Goal: Complete application form

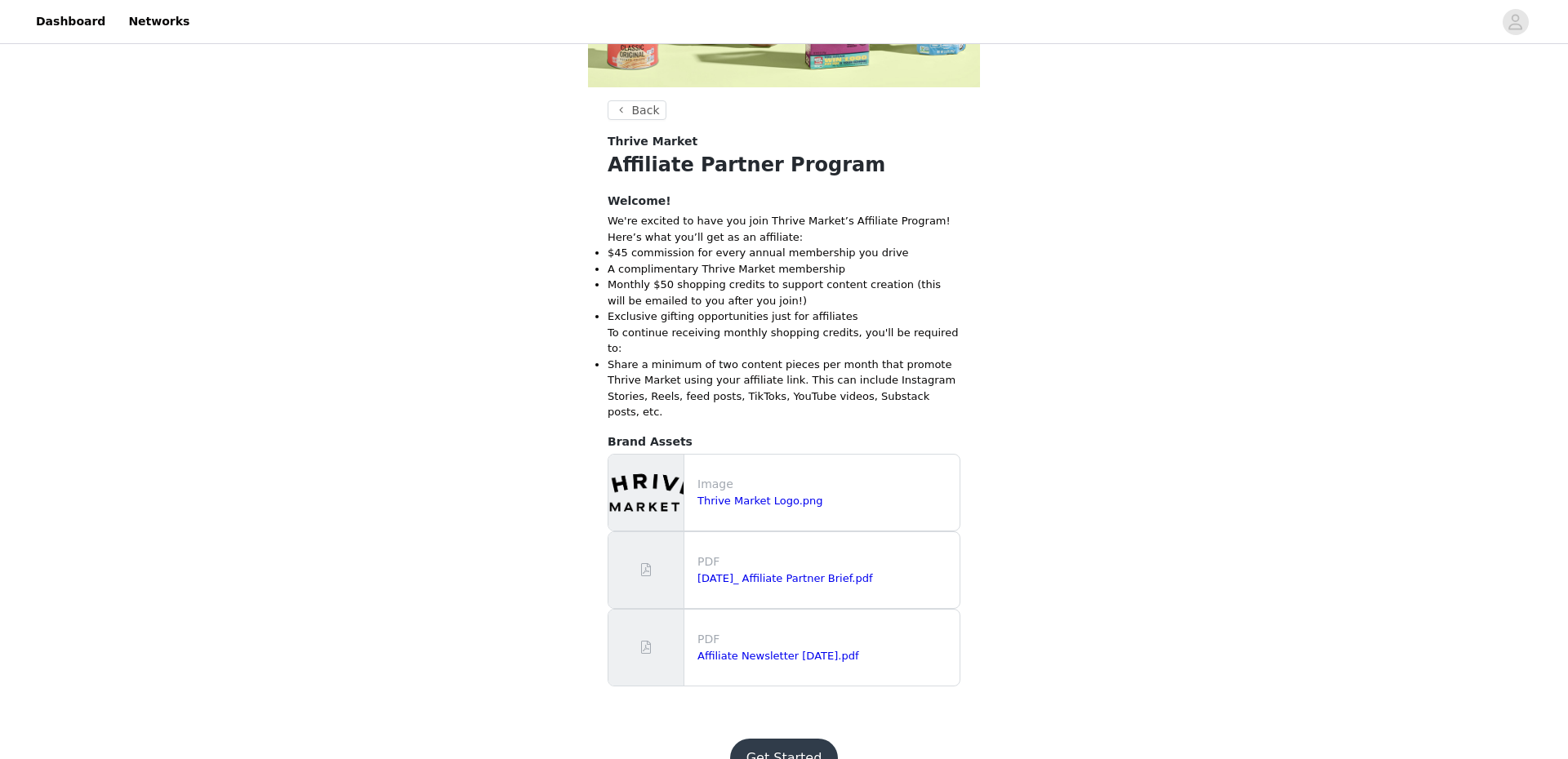
scroll to position [374, 0]
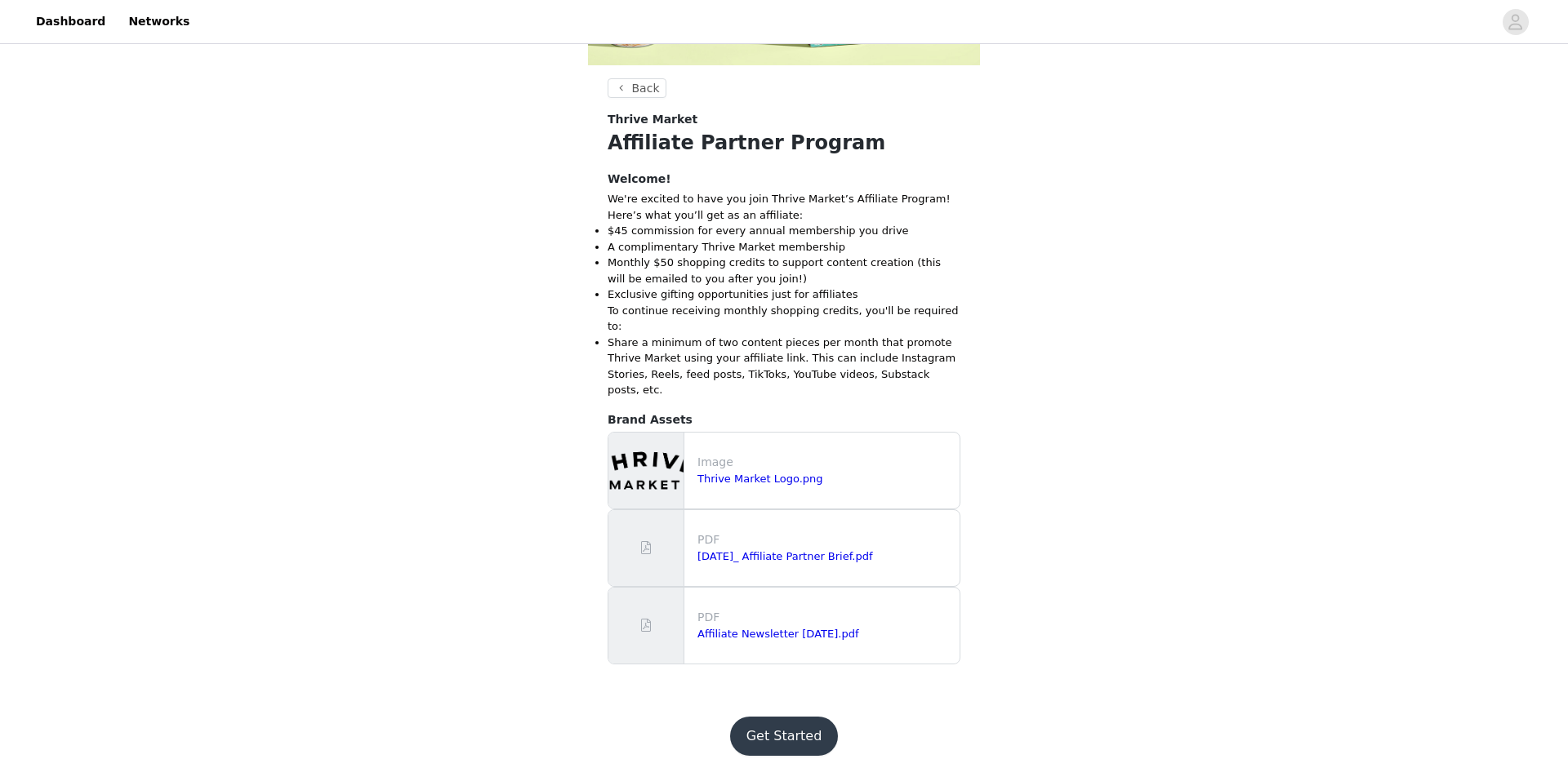
click at [786, 717] on button "Get Started" at bounding box center [784, 736] width 109 height 39
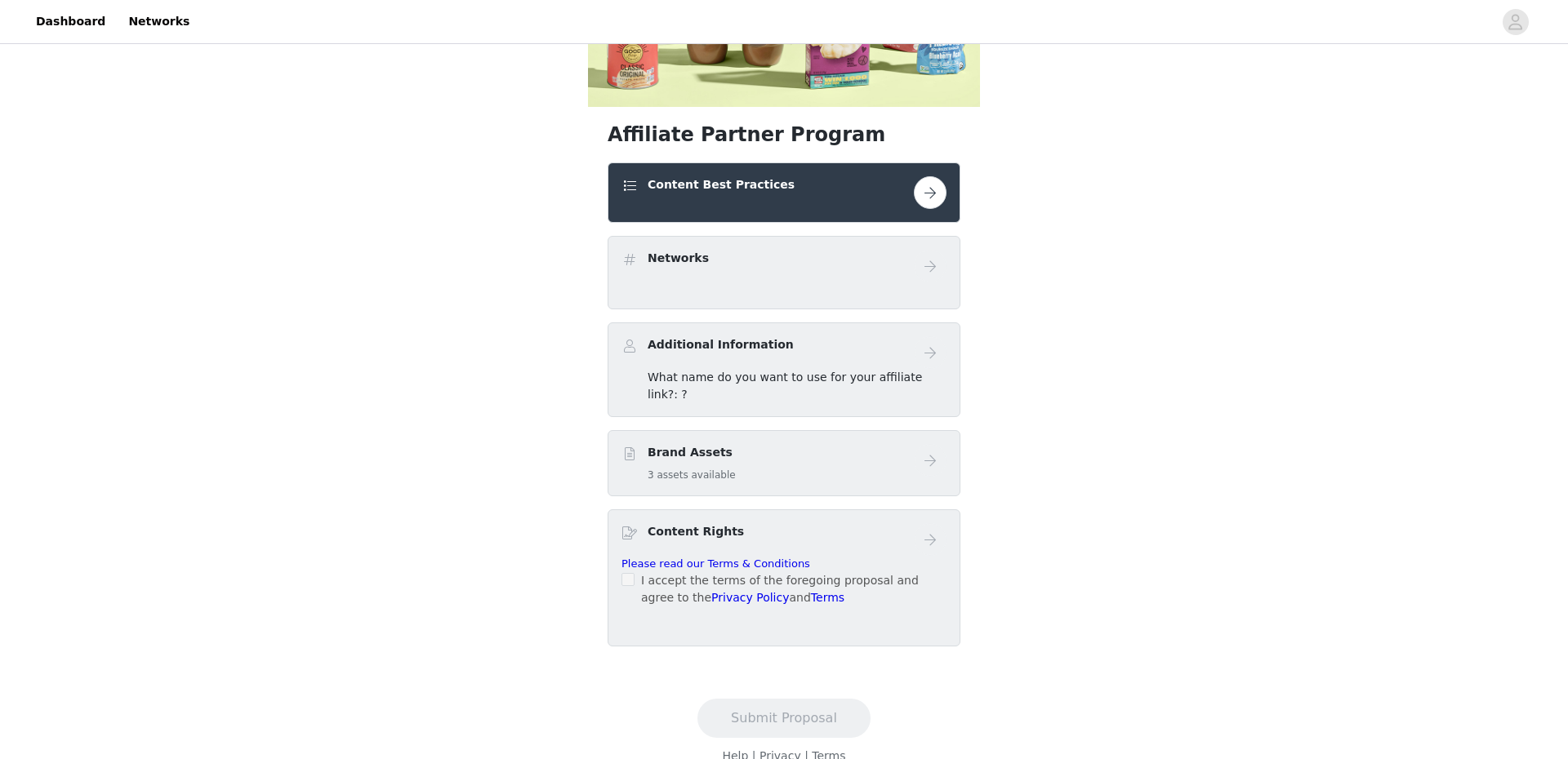
scroll to position [340, 0]
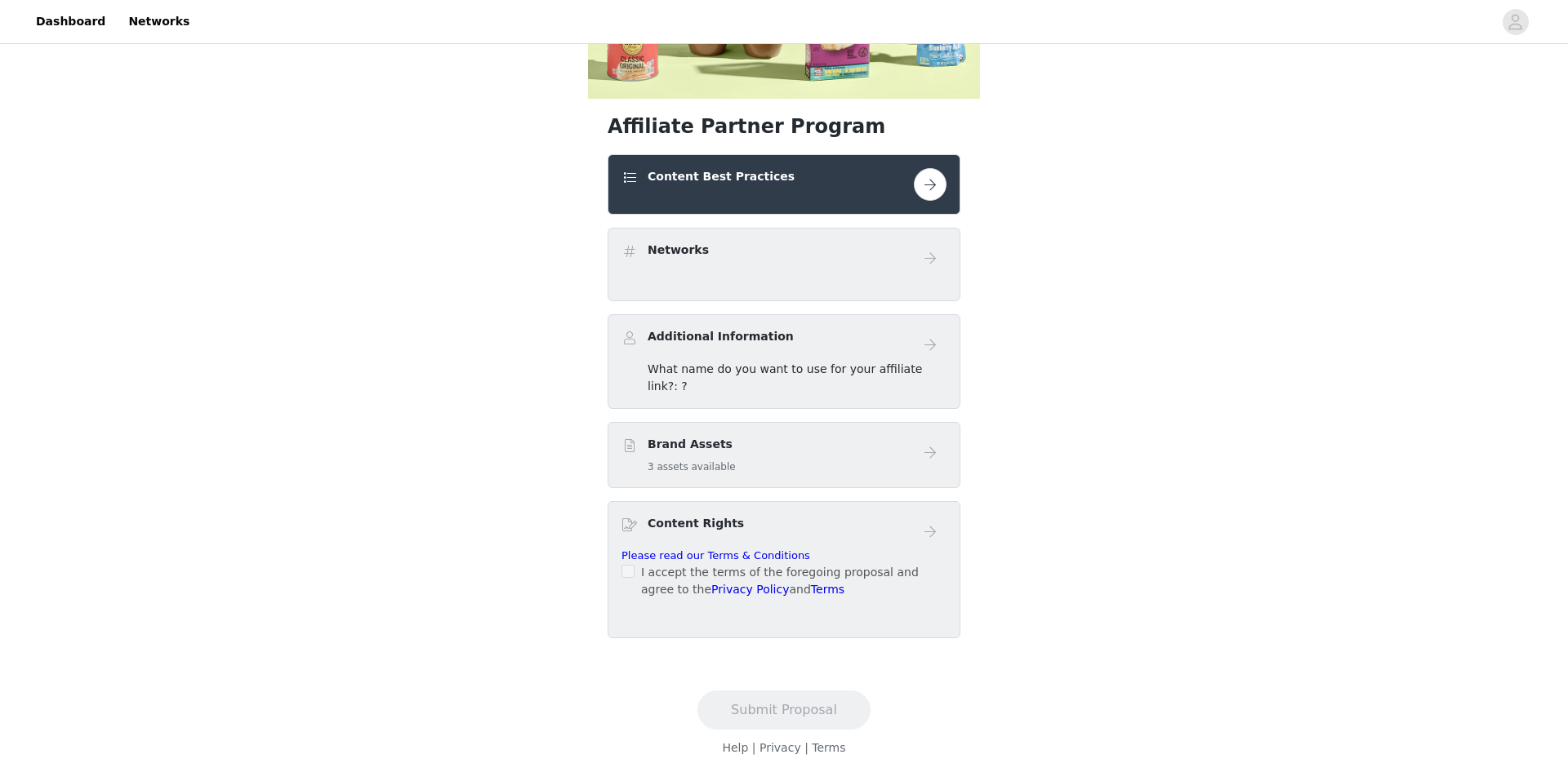
click at [932, 184] on button "button" at bounding box center [930, 184] width 33 height 33
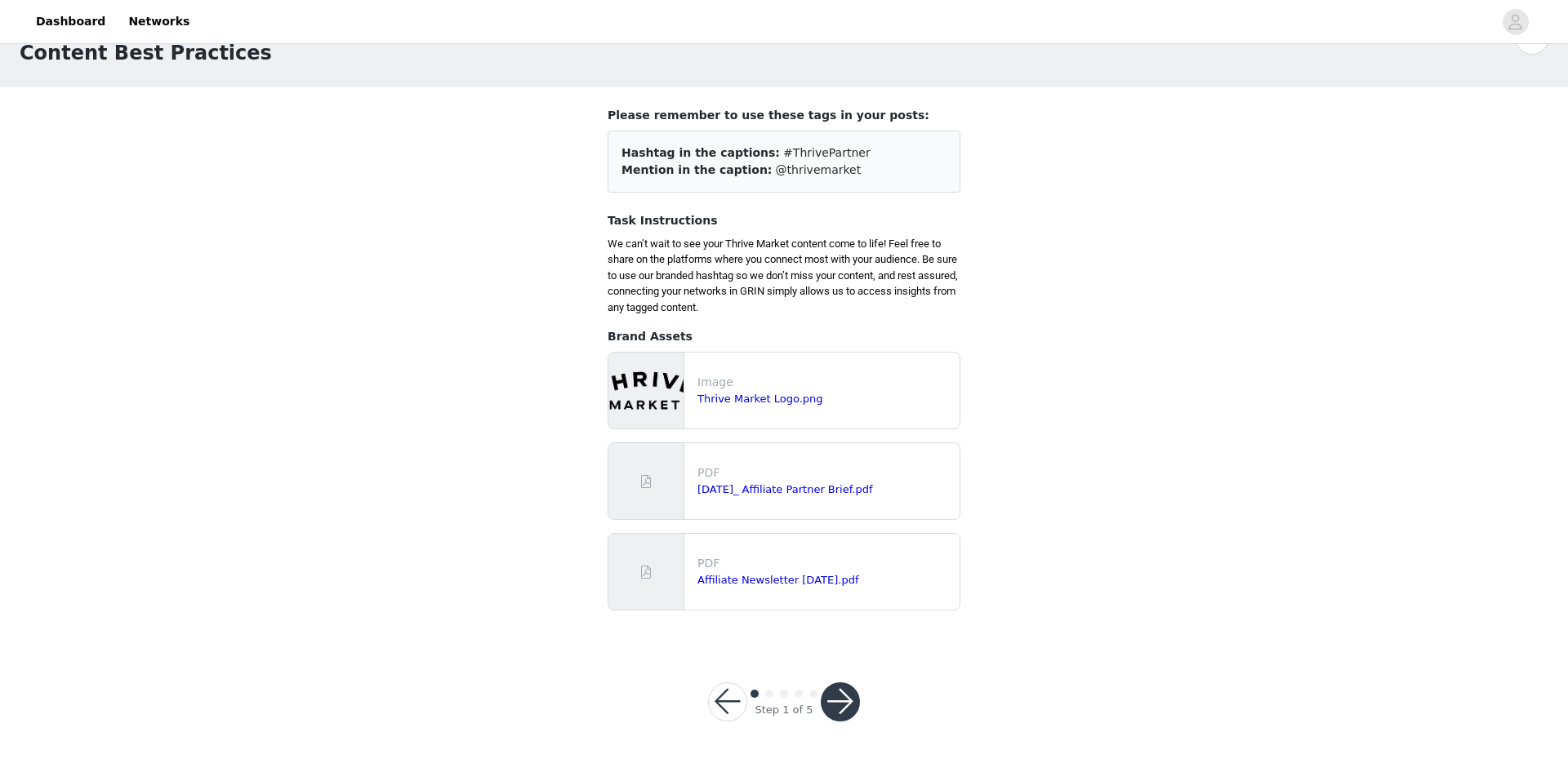
scroll to position [49, 0]
click at [845, 704] on button "button" at bounding box center [840, 700] width 39 height 39
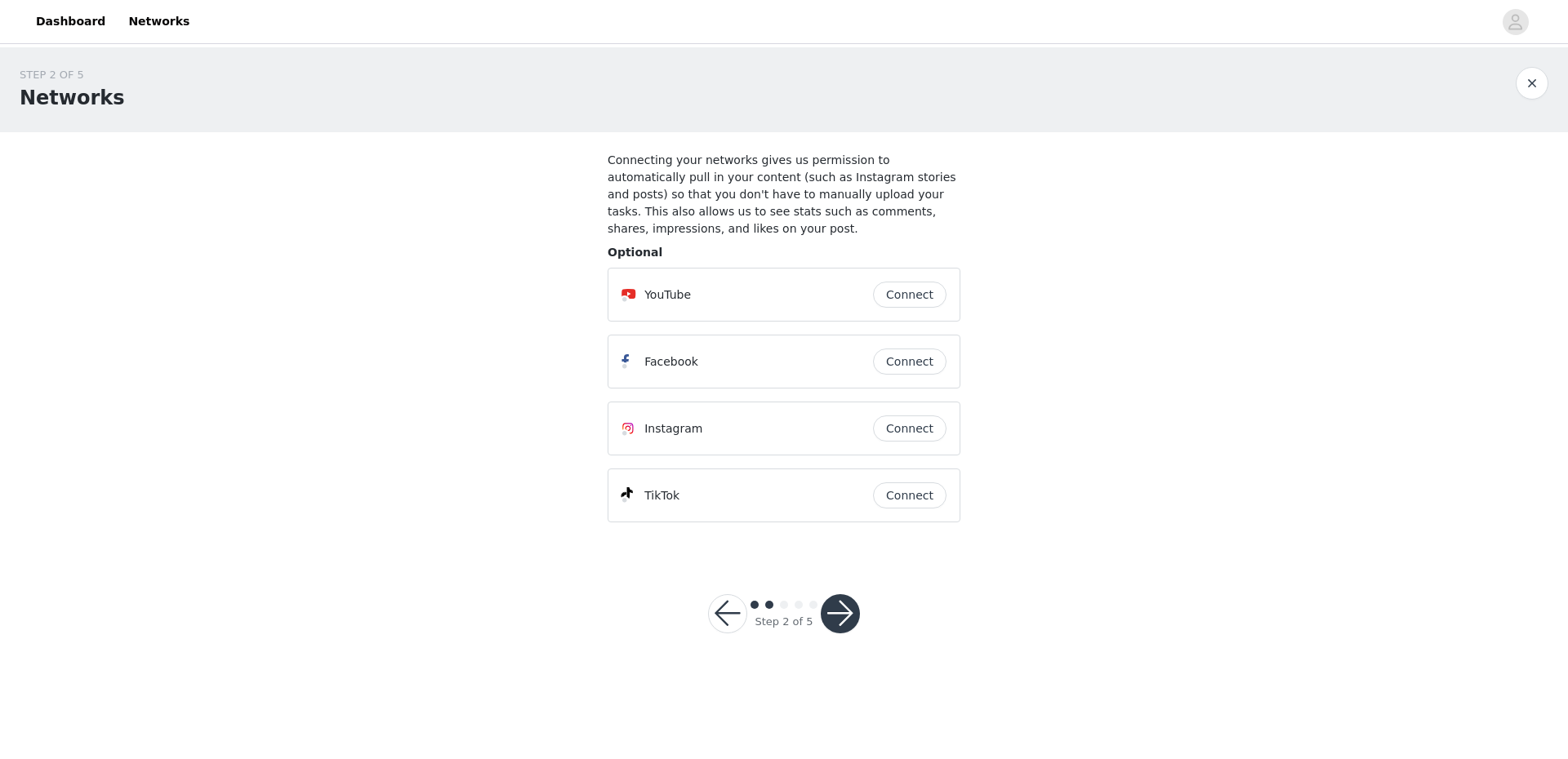
click at [913, 295] on button "Connect" at bounding box center [910, 294] width 74 height 26
click at [1079, 307] on div "STEP 2 OF 5 Networks Connecting your networks gives us permission to automatica…" at bounding box center [784, 302] width 1568 height 508
click at [922, 429] on button "Connect" at bounding box center [910, 428] width 74 height 26
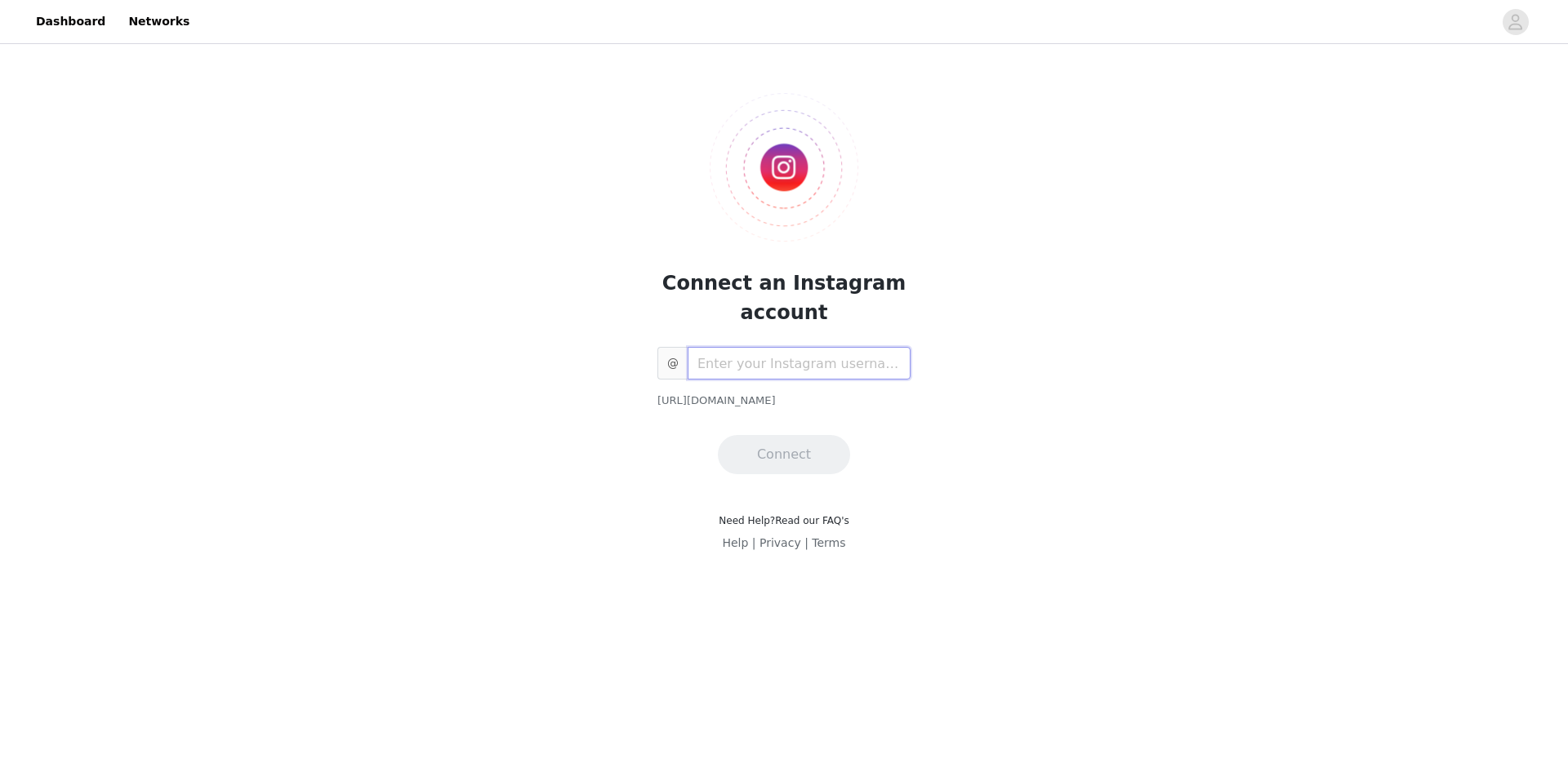
click at [697, 367] on input "text" at bounding box center [800, 363] width 223 height 33
type input "[DOMAIN_NAME]"
click at [771, 454] on button "Connect" at bounding box center [784, 454] width 132 height 39
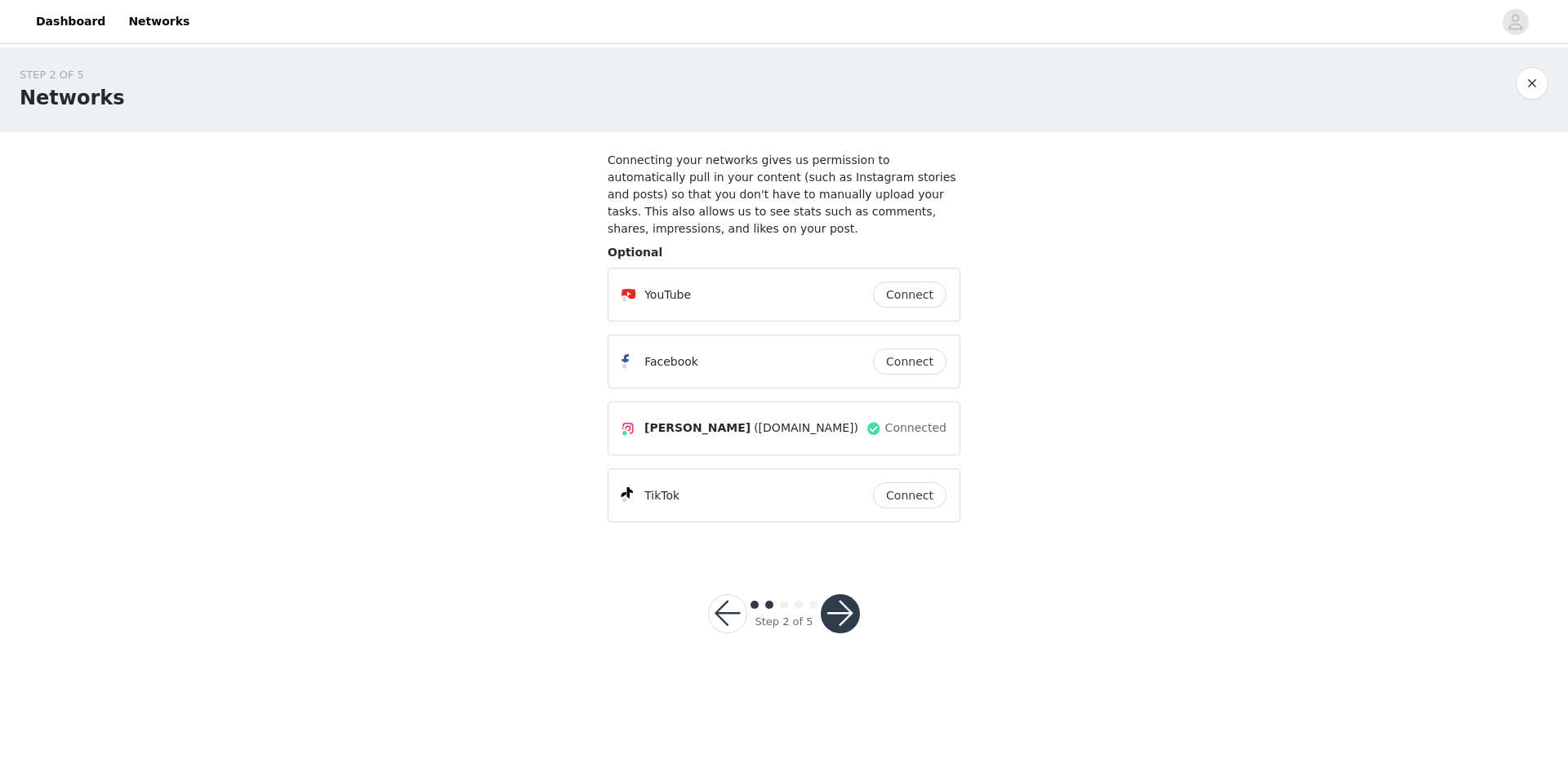
click at [904, 493] on button "Connect" at bounding box center [910, 495] width 74 height 26
click at [913, 290] on button "Connect" at bounding box center [910, 294] width 74 height 26
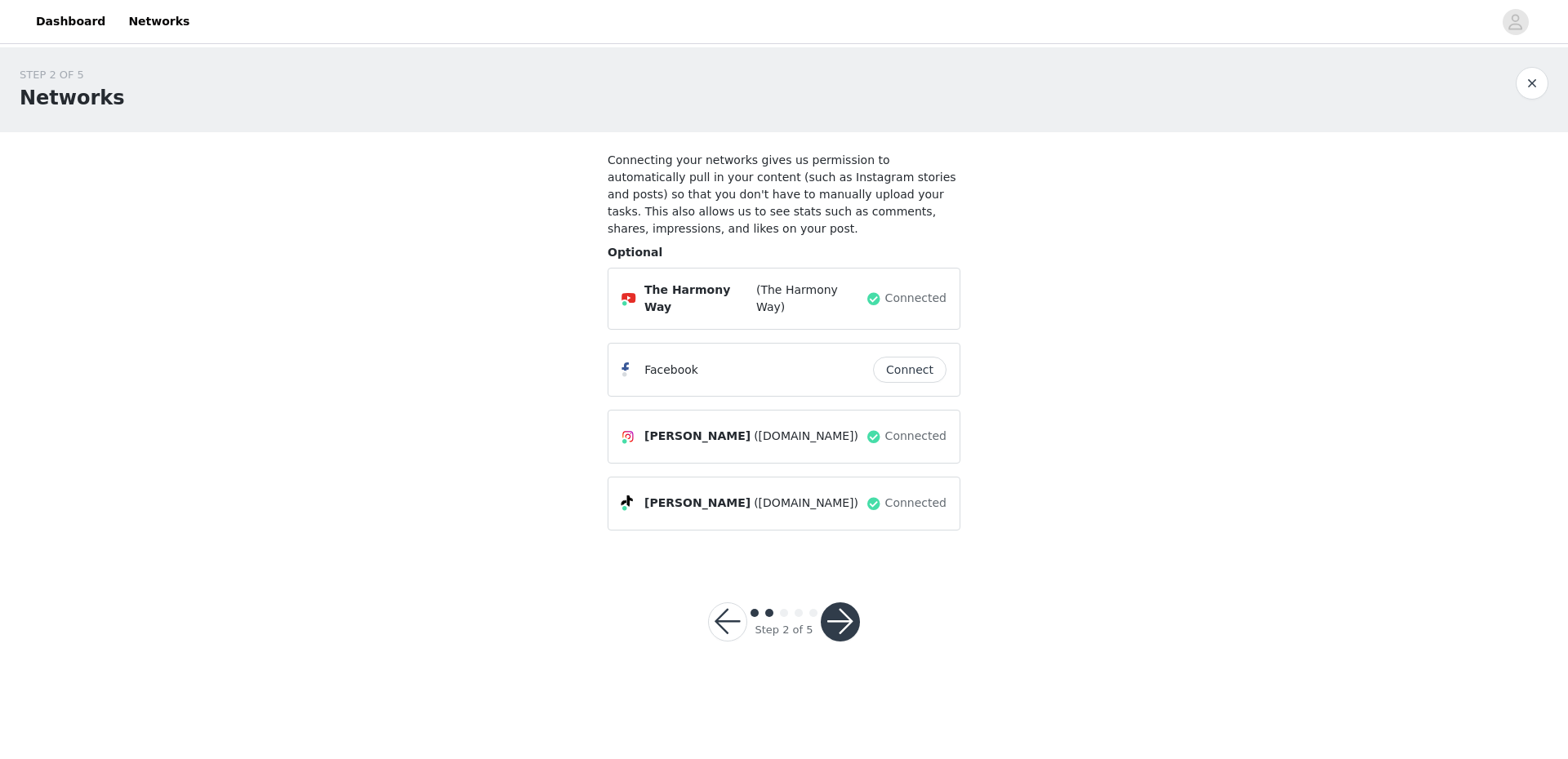
click at [841, 609] on button "button" at bounding box center [840, 622] width 39 height 39
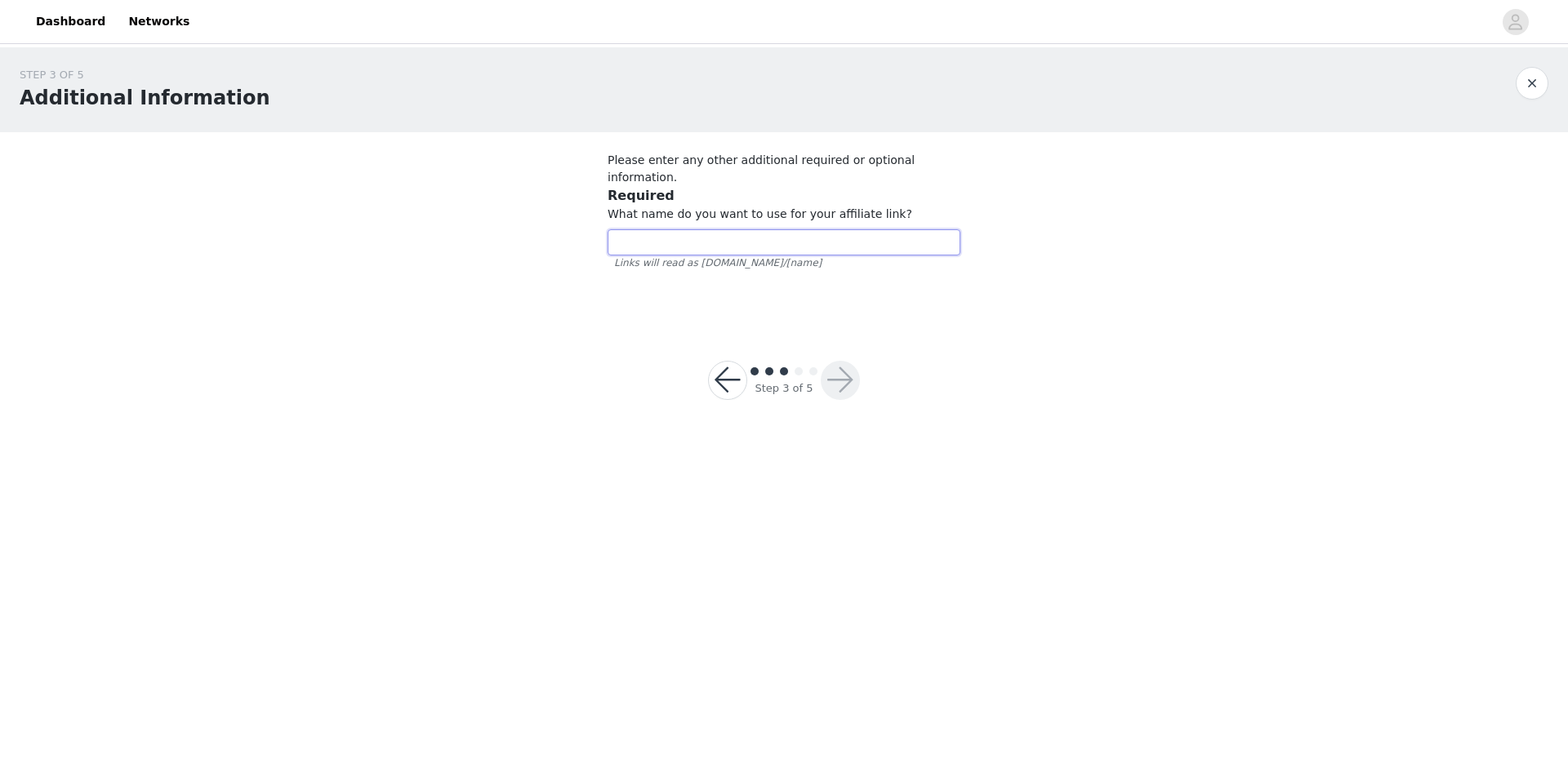
click at [680, 240] on input "text" at bounding box center [784, 242] width 353 height 26
type input "L"
type input "lizharmony"
click at [841, 381] on button "button" at bounding box center [840, 380] width 39 height 39
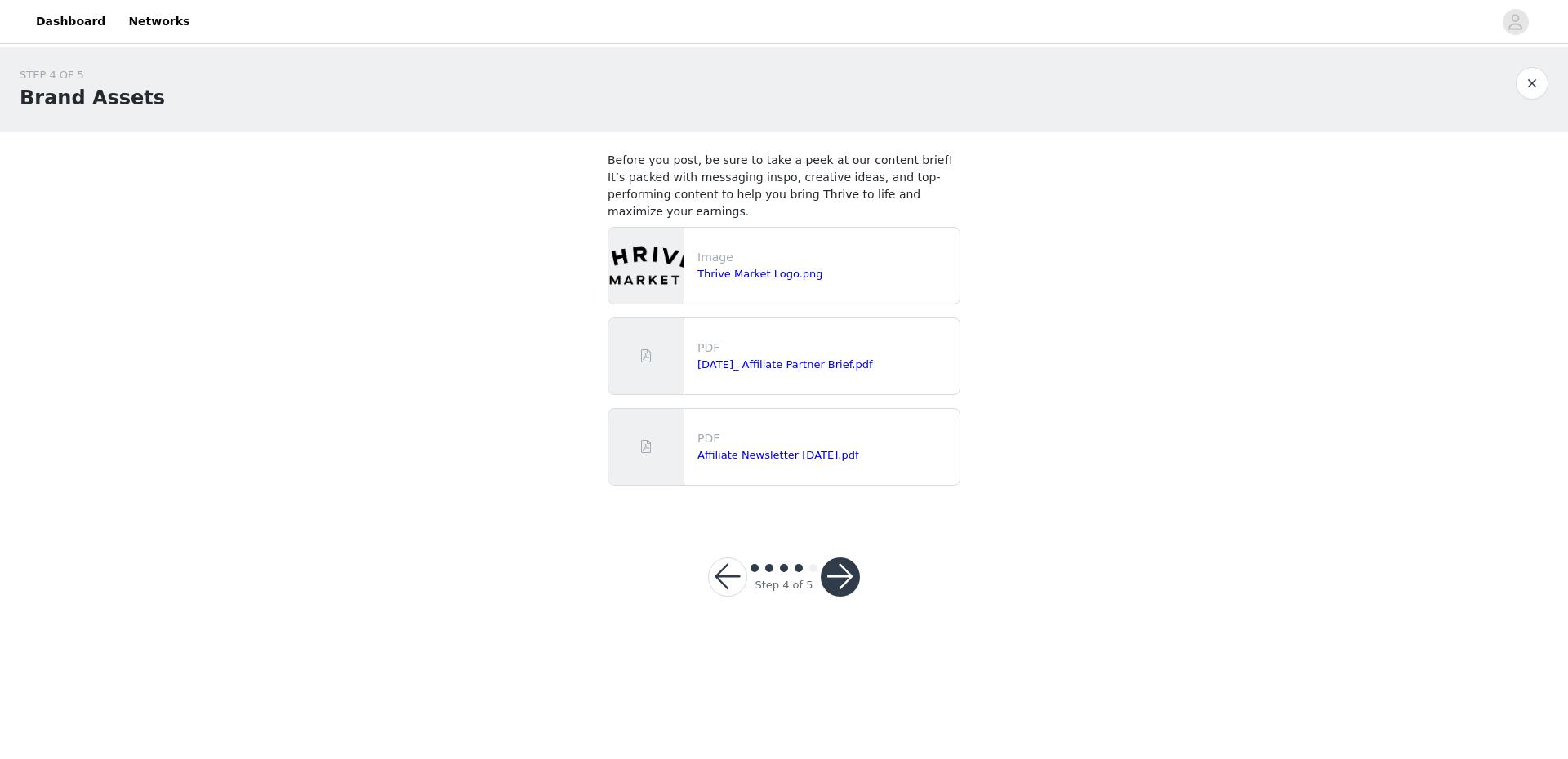
click at [846, 579] on button "button" at bounding box center [840, 577] width 39 height 39
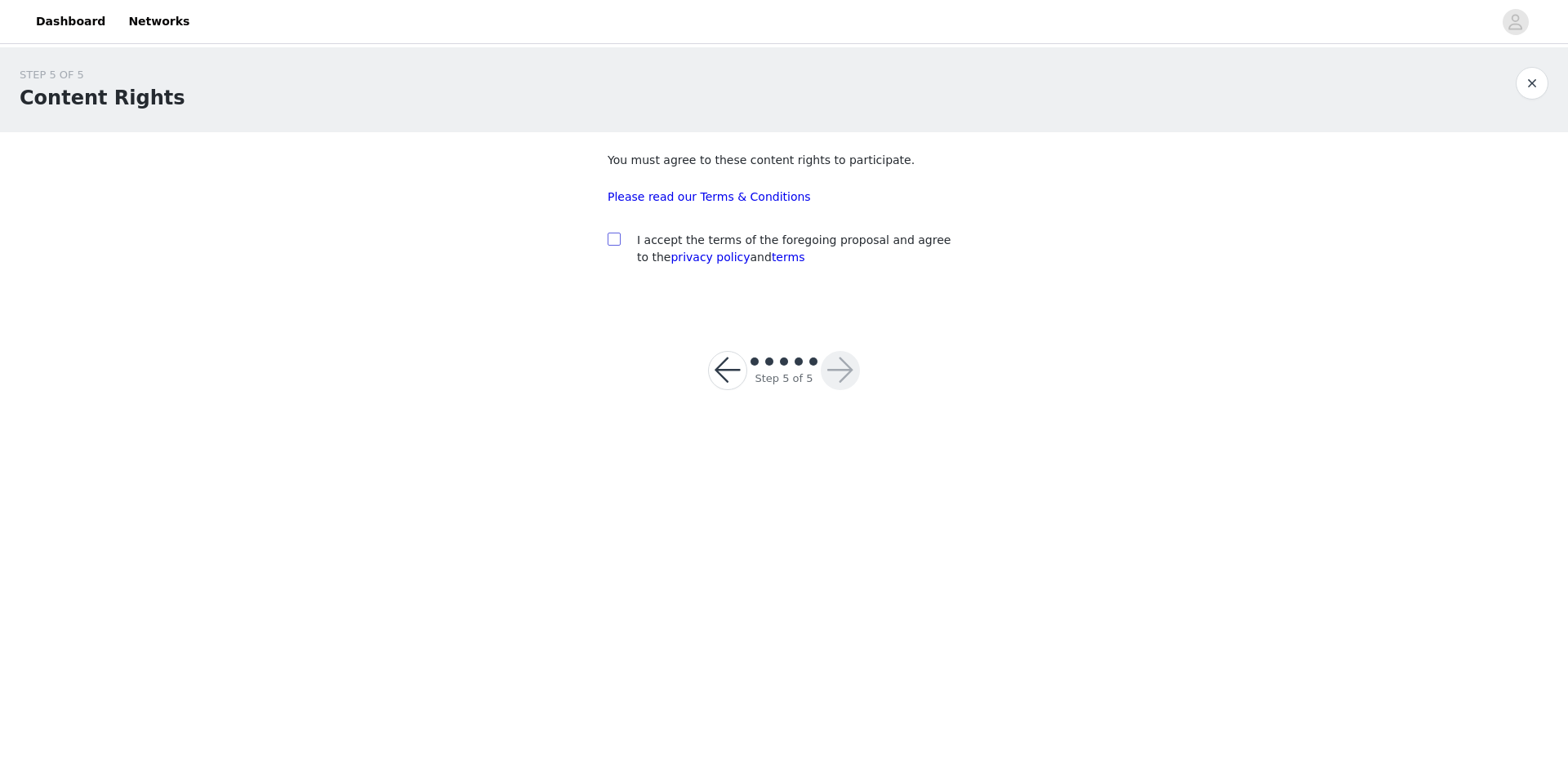
click at [613, 239] on input "checkbox" at bounding box center [613, 239] width 12 height 12
checkbox input "true"
click at [849, 370] on button "button" at bounding box center [840, 370] width 39 height 39
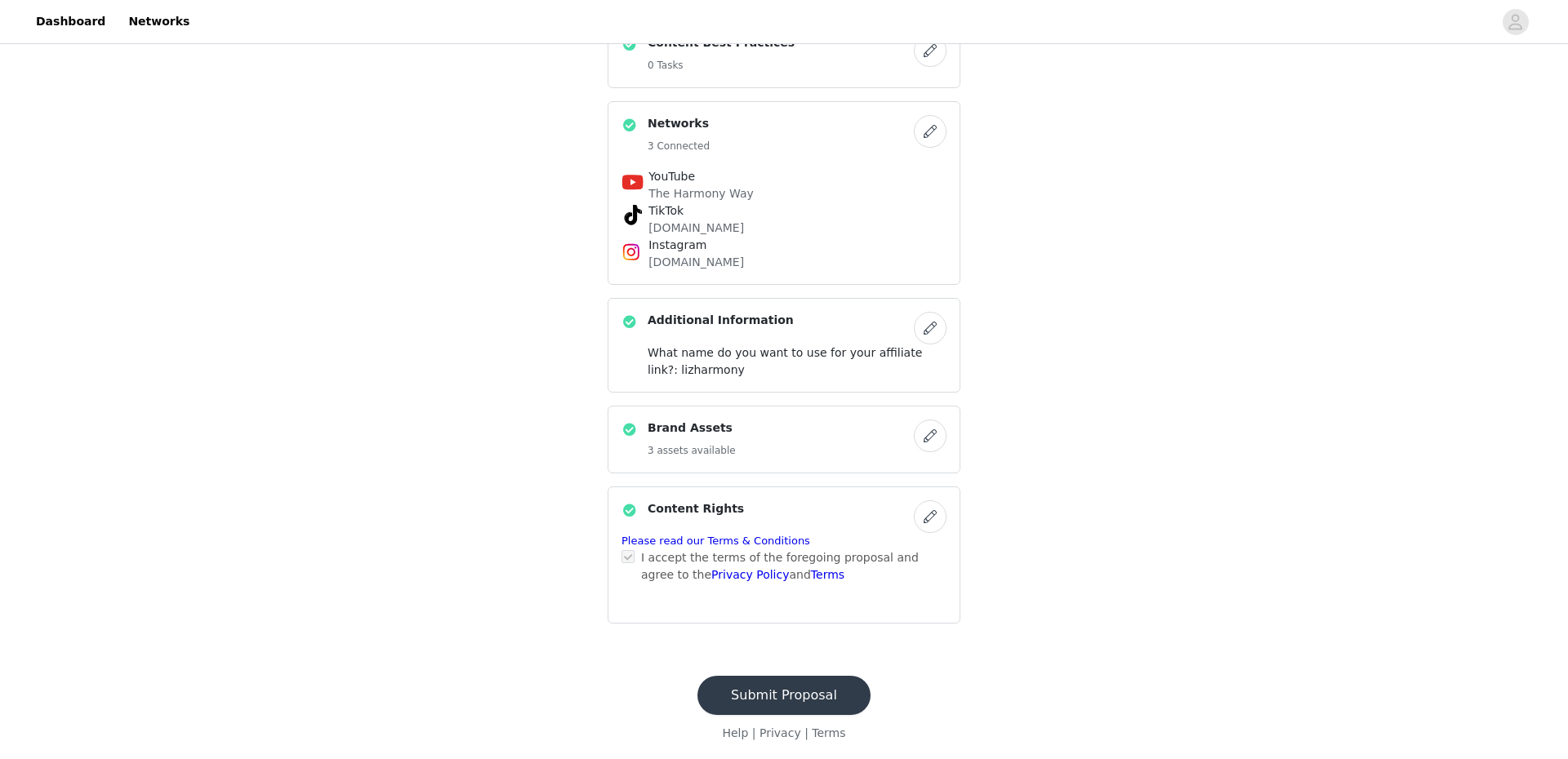
scroll to position [477, 0]
click at [784, 695] on button "Submit Proposal" at bounding box center [784, 693] width 173 height 39
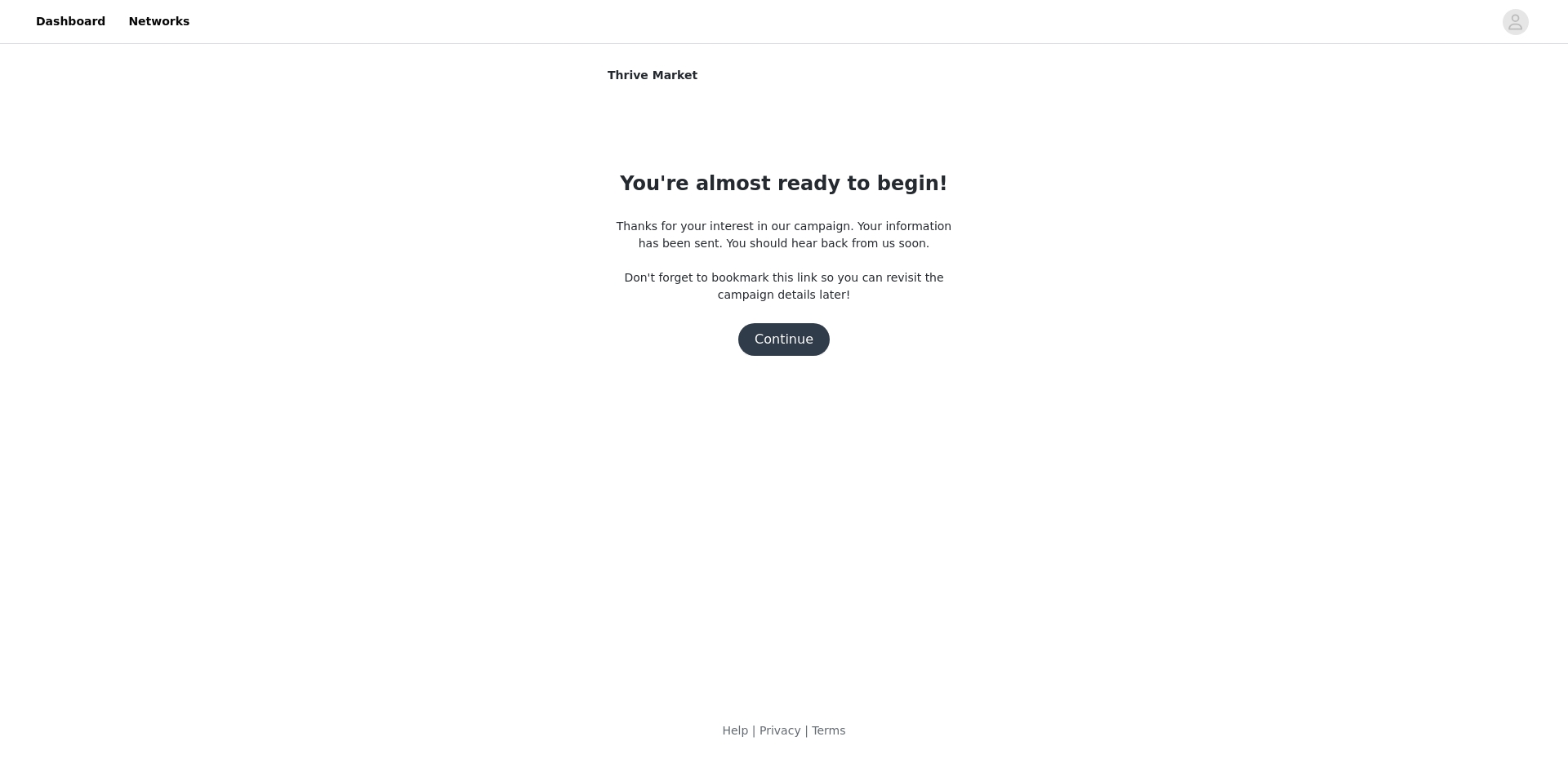
click at [782, 338] on button "Continue" at bounding box center [784, 339] width 91 height 33
